Goal: Information Seeking & Learning: Compare options

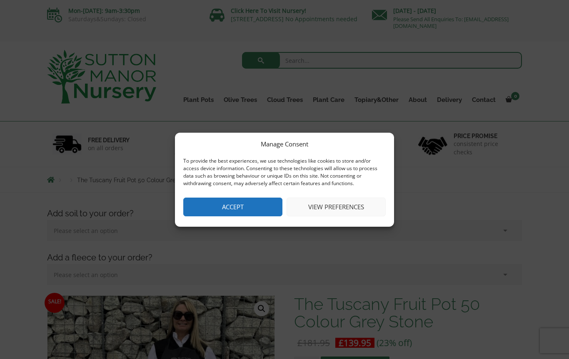
click at [266, 209] on button "Accept" at bounding box center [232, 207] width 99 height 19
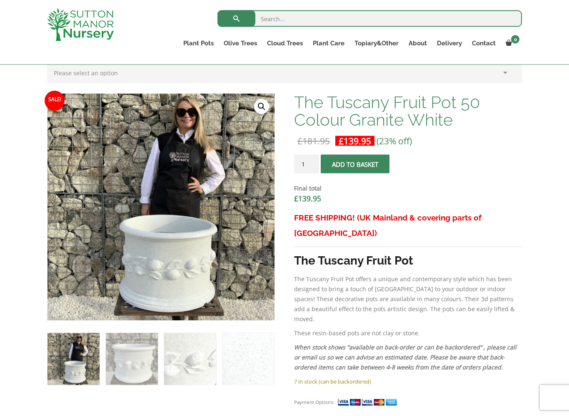
scroll to position [189, 0]
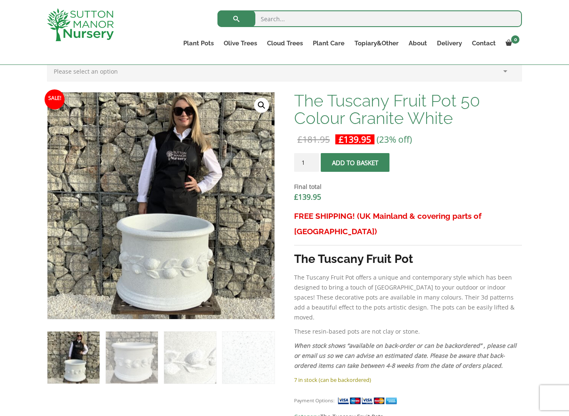
click at [126, 261] on img at bounding box center [253, 300] width 416 height 416
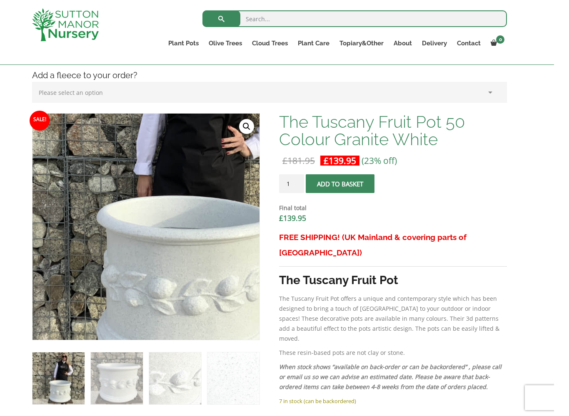
scroll to position [233, 0]
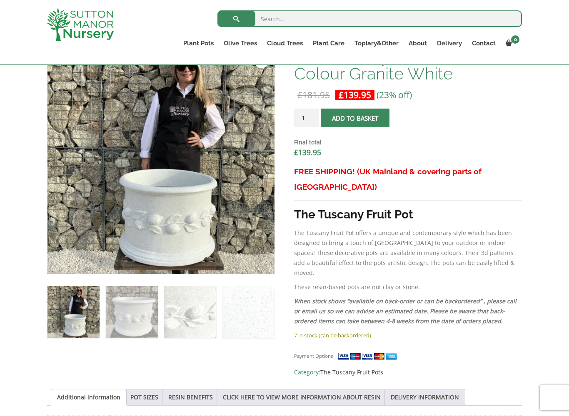
click at [60, 188] on img at bounding box center [255, 256] width 416 height 416
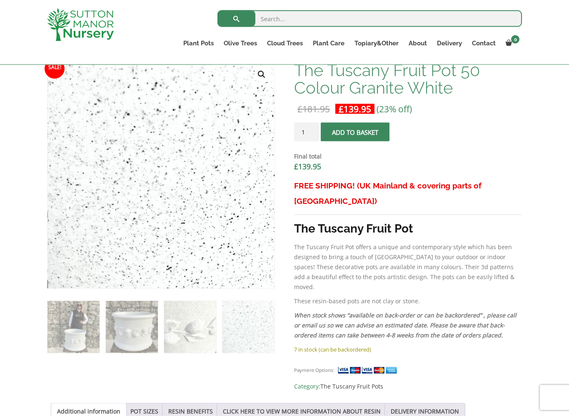
scroll to position [219, 0]
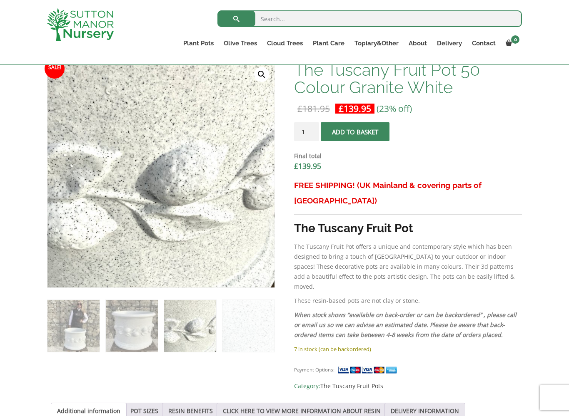
click at [173, 323] on img at bounding box center [190, 326] width 52 height 52
click at [215, 328] on img at bounding box center [190, 326] width 52 height 52
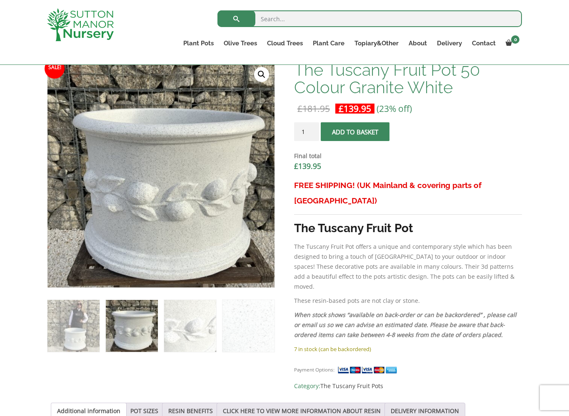
click at [139, 331] on img at bounding box center [132, 326] width 52 height 52
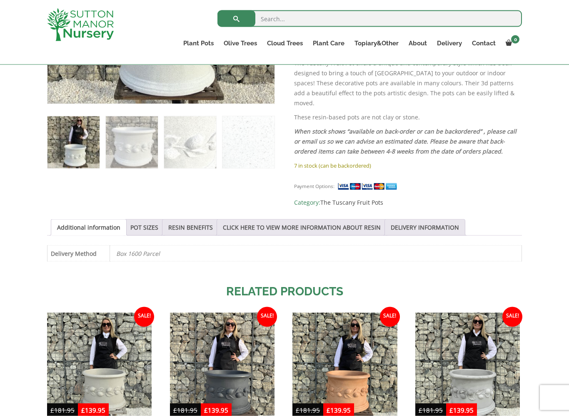
click at [139, 220] on link "POT SIZES" at bounding box center [144, 228] width 28 height 16
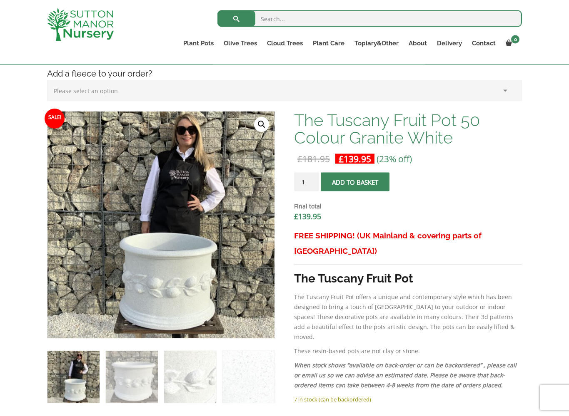
scroll to position [173, 0]
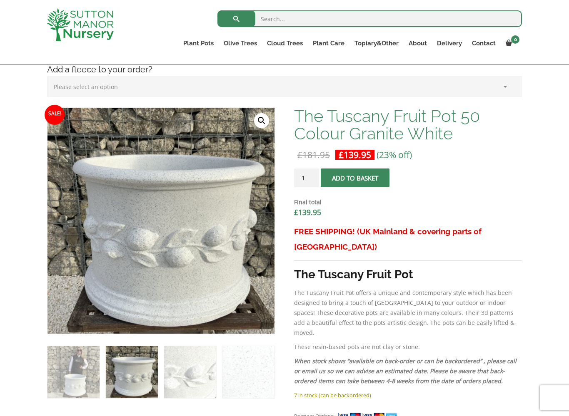
click at [0, 0] on link "The Mediterranean Pots" at bounding box center [0, 0] width 0 height 0
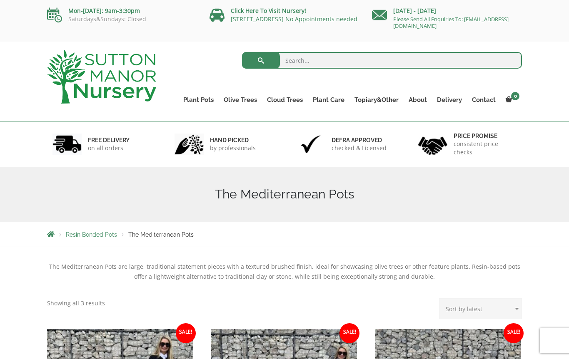
click at [0, 0] on link "The Rome Bowl" at bounding box center [0, 0] width 0 height 0
